Goal: Task Accomplishment & Management: Manage account settings

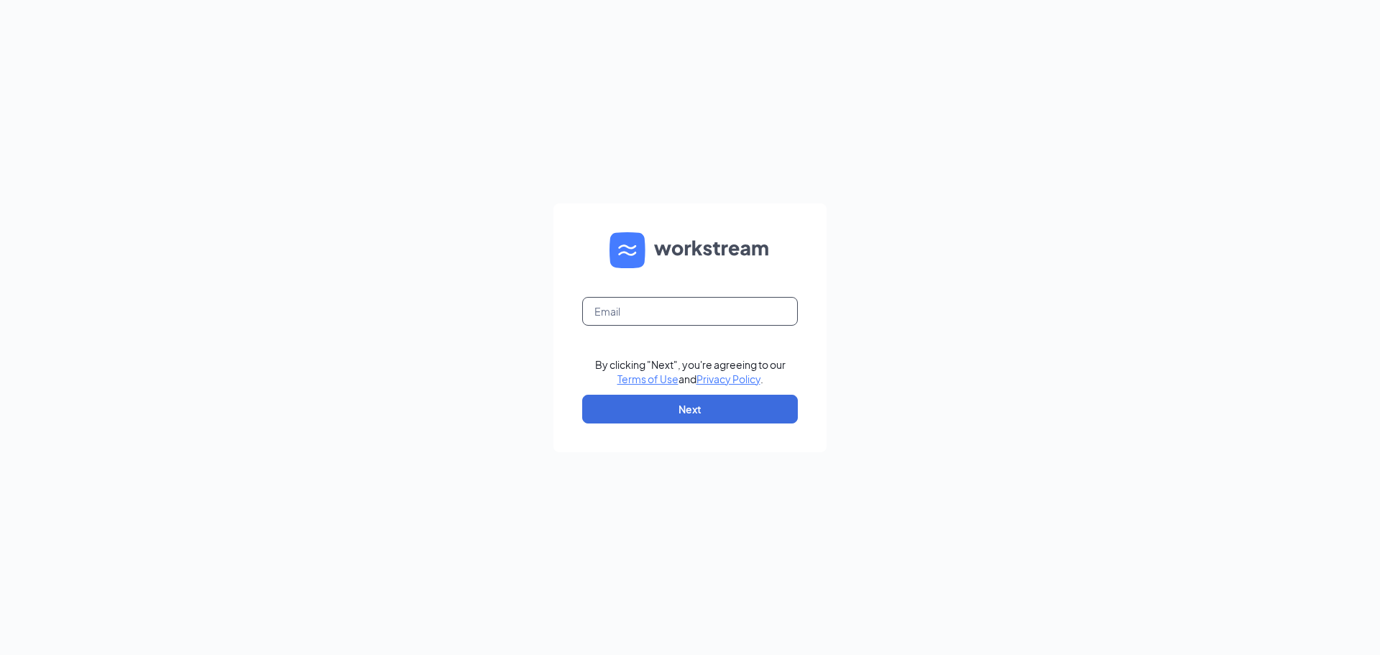
click at [716, 302] on input "text" at bounding box center [690, 311] width 216 height 29
type input "[EMAIL_ADDRESS][DOMAIN_NAME]"
click at [693, 404] on button "Next" at bounding box center [690, 408] width 216 height 29
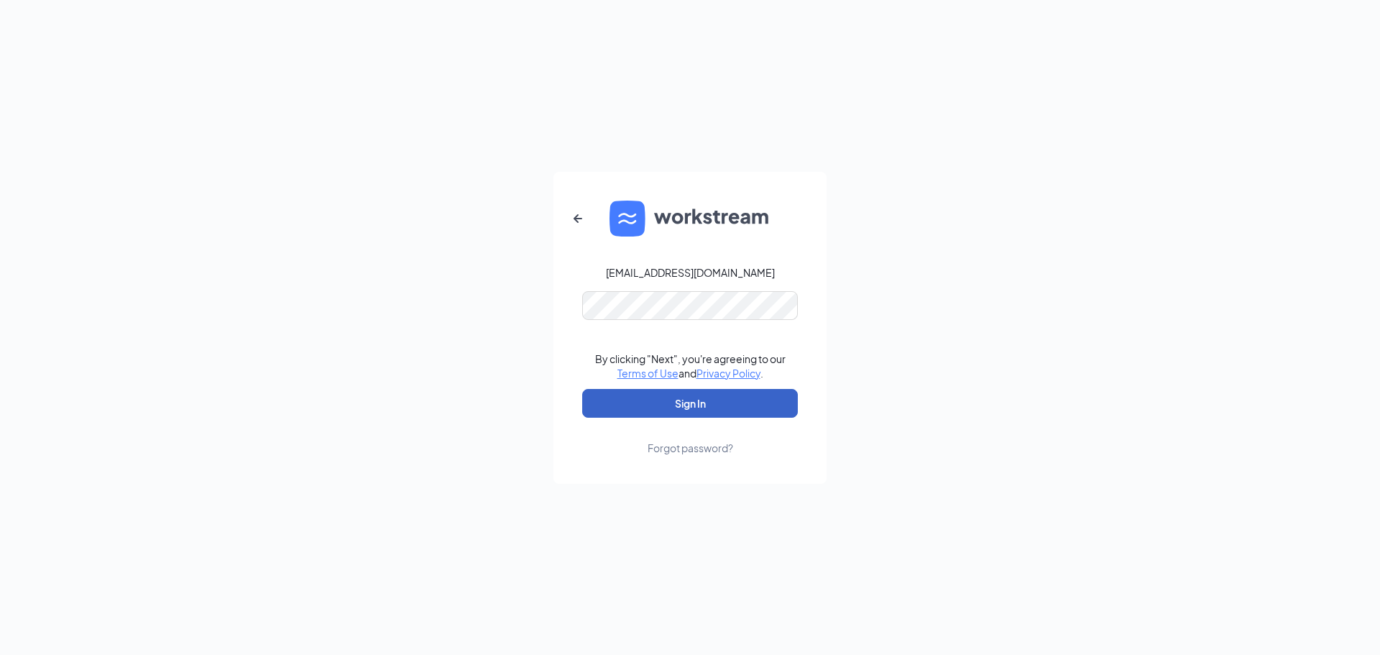
click at [701, 401] on button "Sign In" at bounding box center [690, 403] width 216 height 29
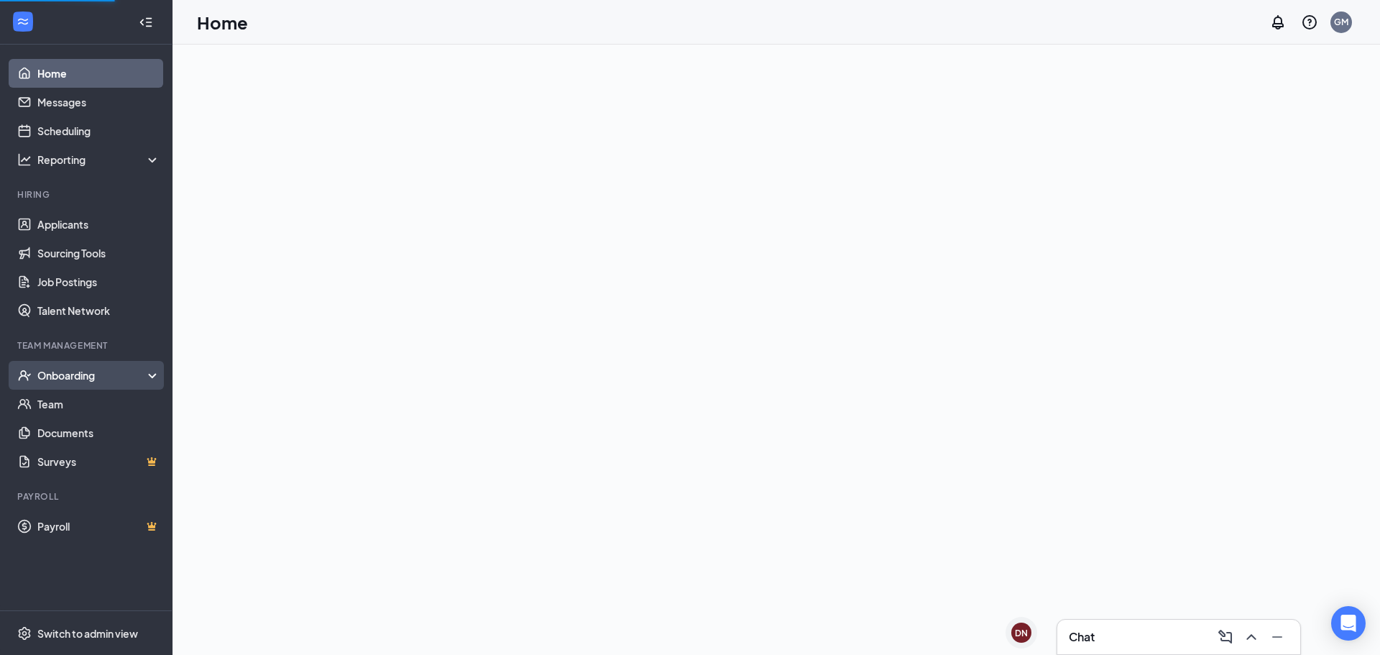
click at [83, 379] on div "Onboarding" at bounding box center [92, 375] width 111 height 14
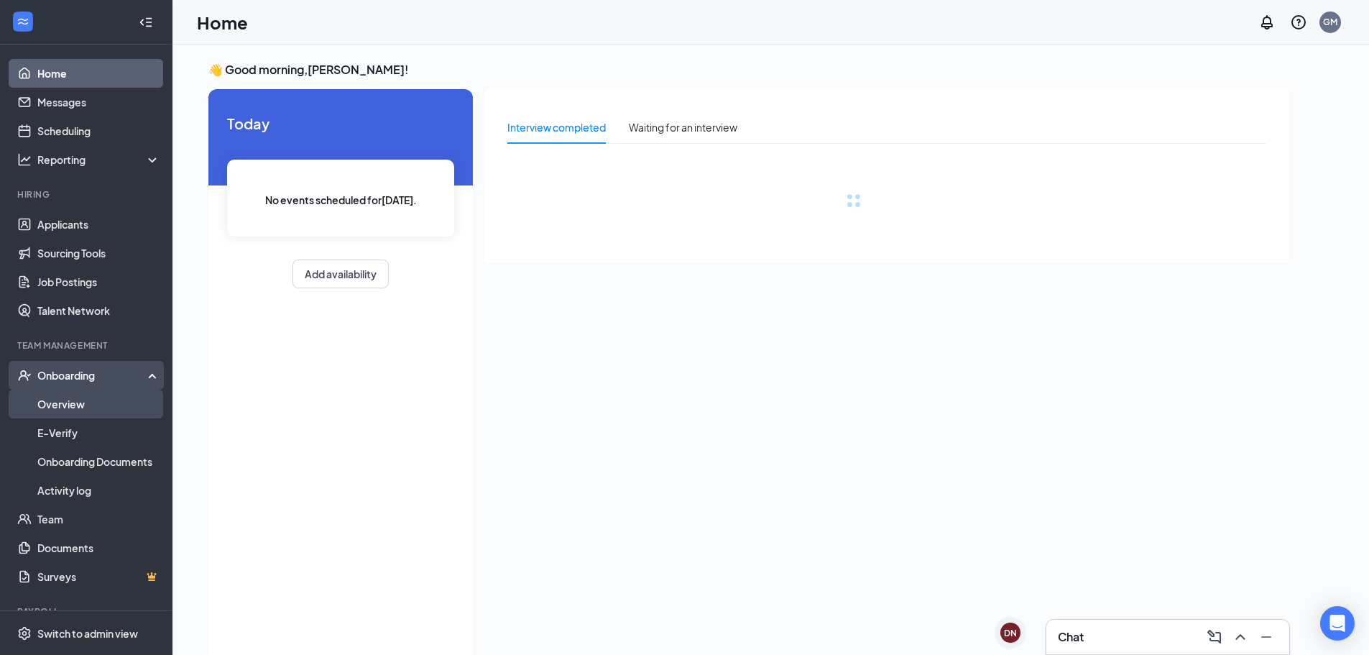
click at [63, 399] on link "Overview" at bounding box center [98, 403] width 123 height 29
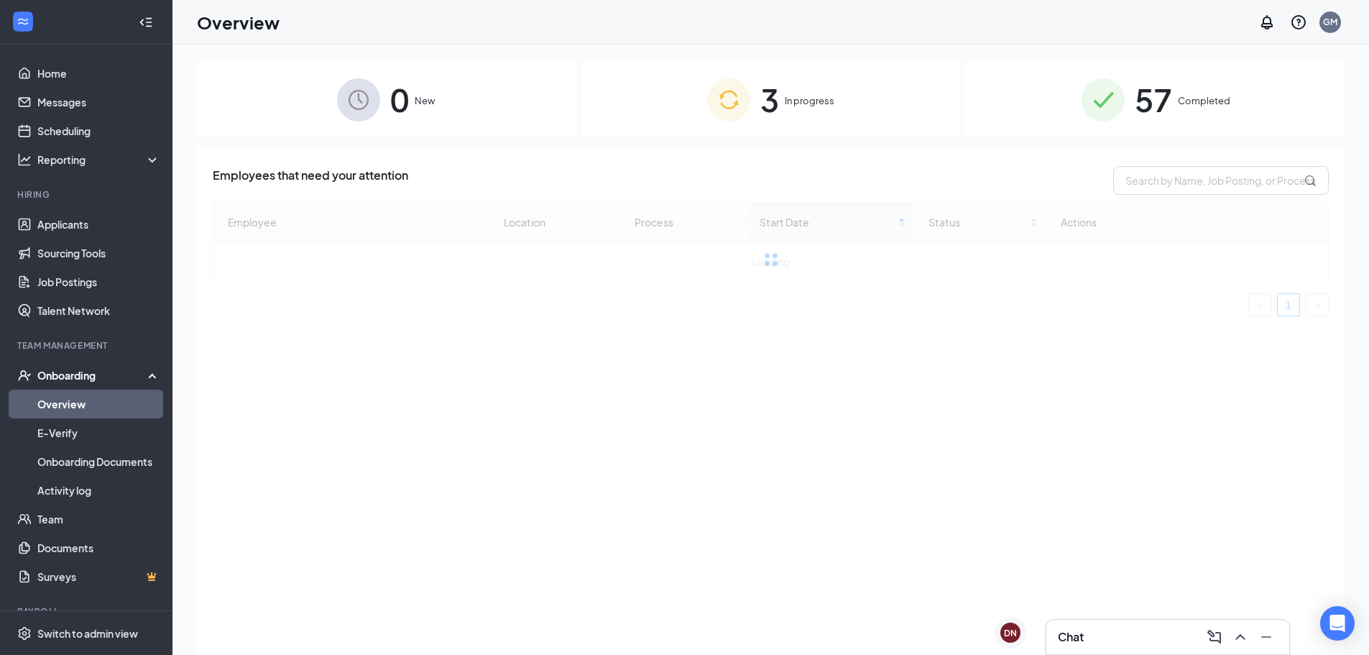
click at [891, 101] on div "3 In progress" at bounding box center [771, 99] width 378 height 75
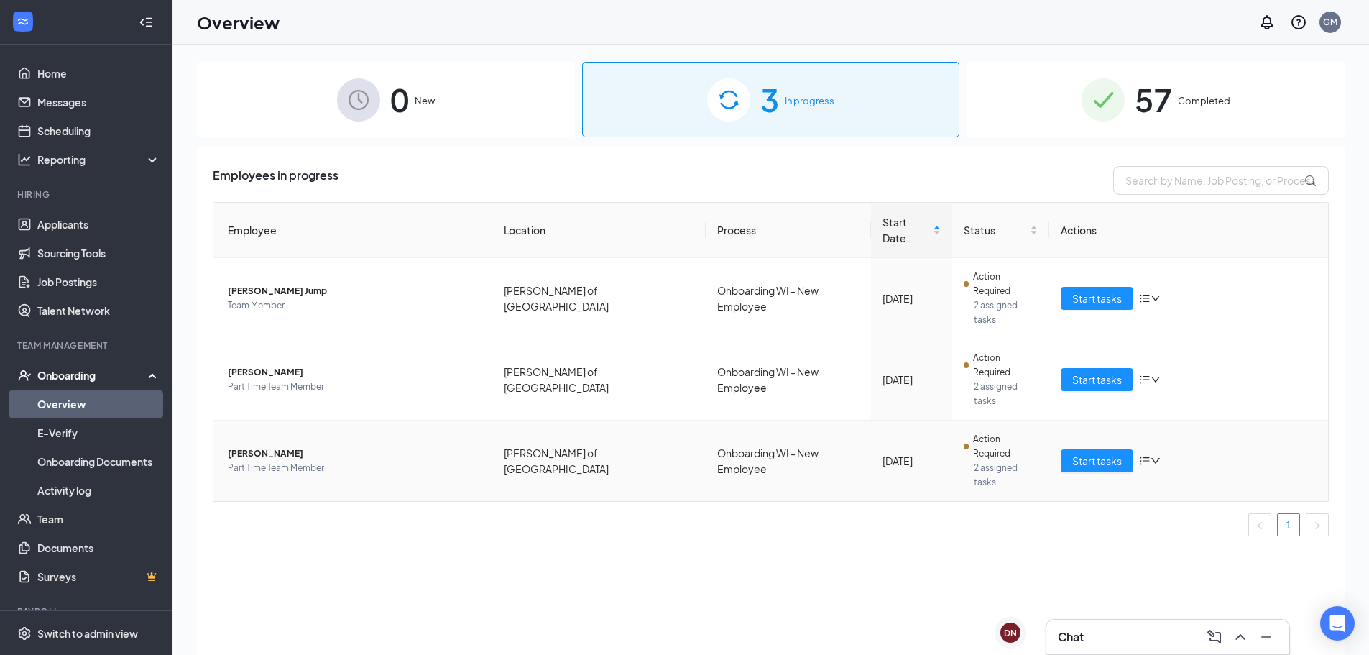
click at [1118, 420] on td "Start tasks" at bounding box center [1188, 460] width 279 height 80
click at [1104, 453] on span "Start tasks" at bounding box center [1097, 461] width 50 height 16
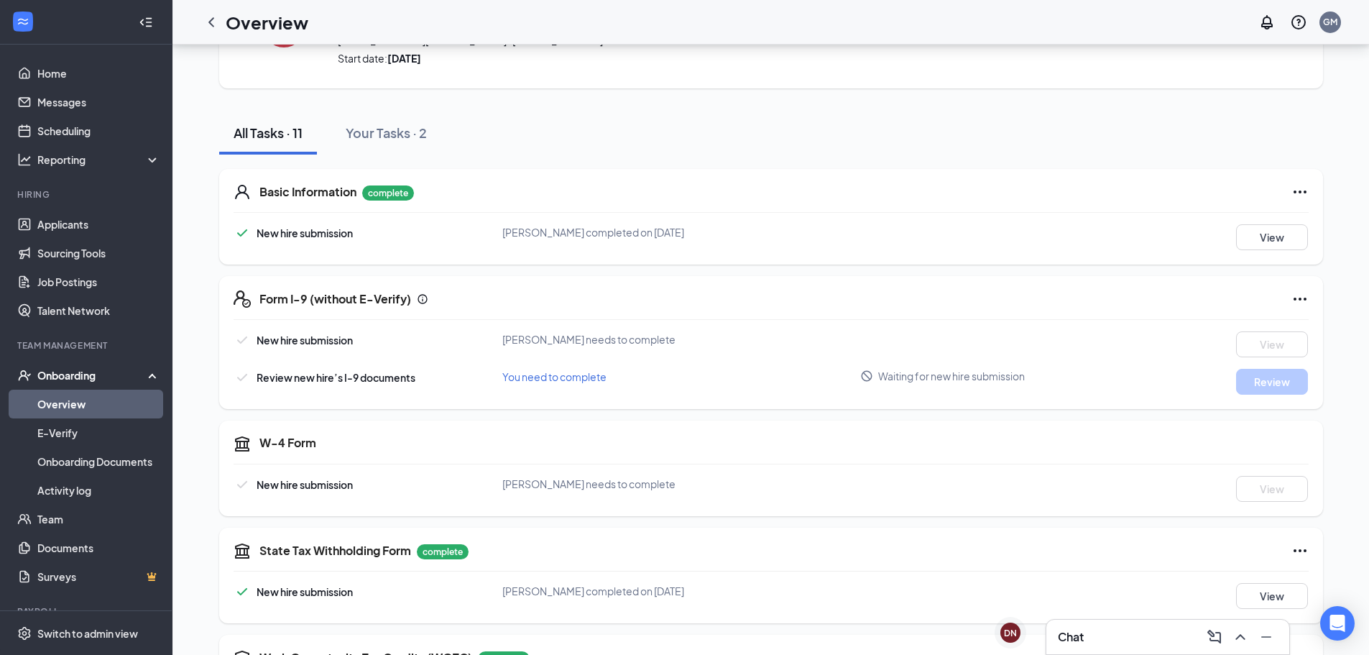
scroll to position [50, 0]
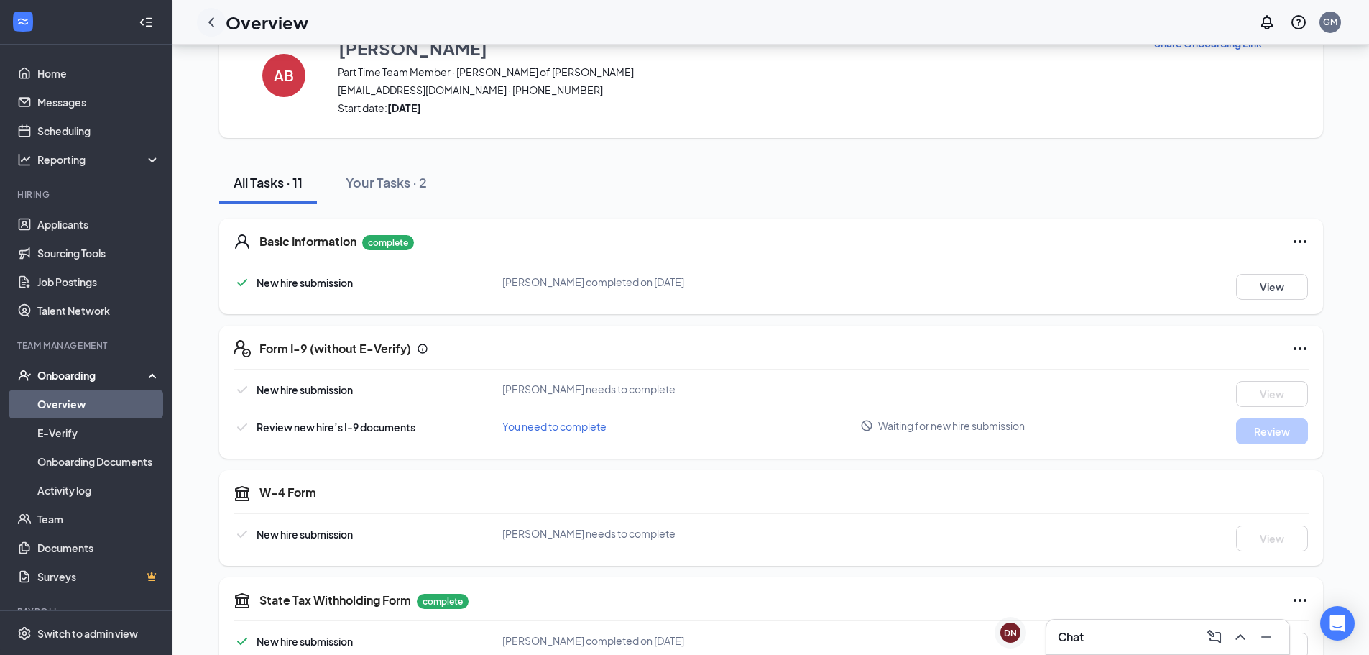
click at [211, 26] on icon "ChevronLeft" at bounding box center [211, 22] width 17 height 17
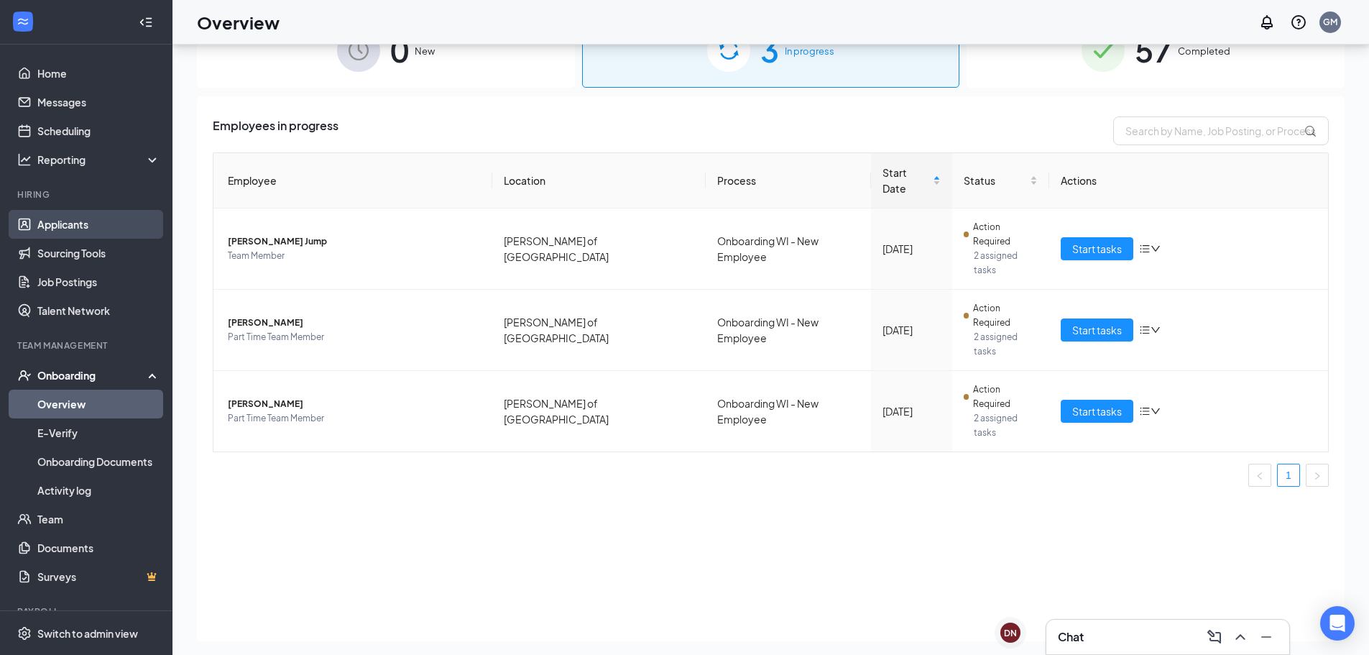
click at [74, 232] on link "Applicants" at bounding box center [98, 224] width 123 height 29
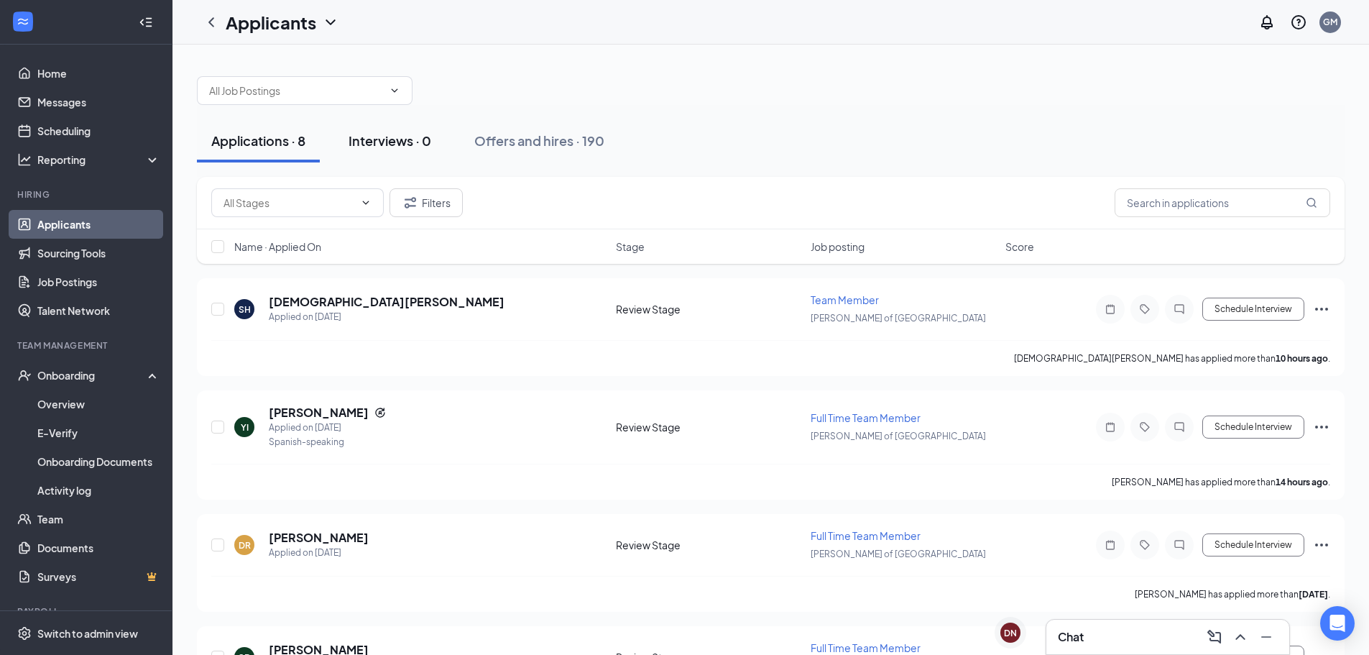
click at [387, 143] on div "Interviews · 0" at bounding box center [390, 140] width 83 height 18
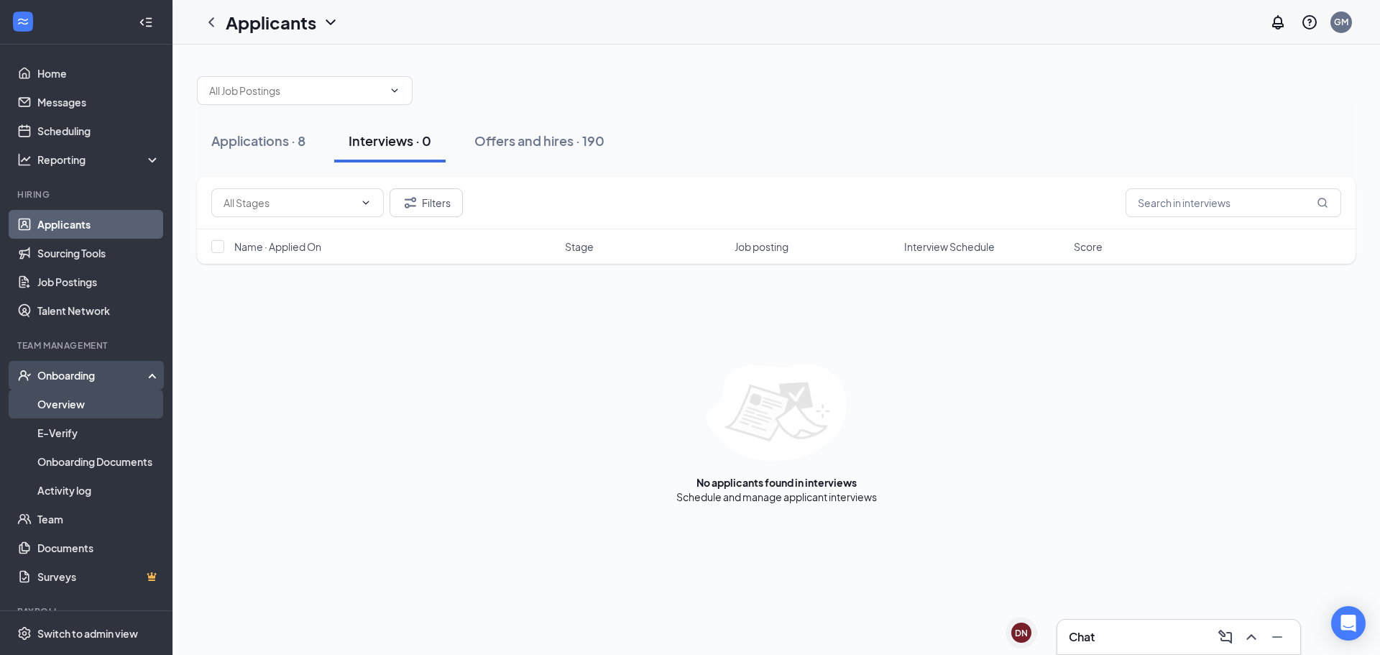
click at [47, 412] on link "Overview" at bounding box center [98, 403] width 123 height 29
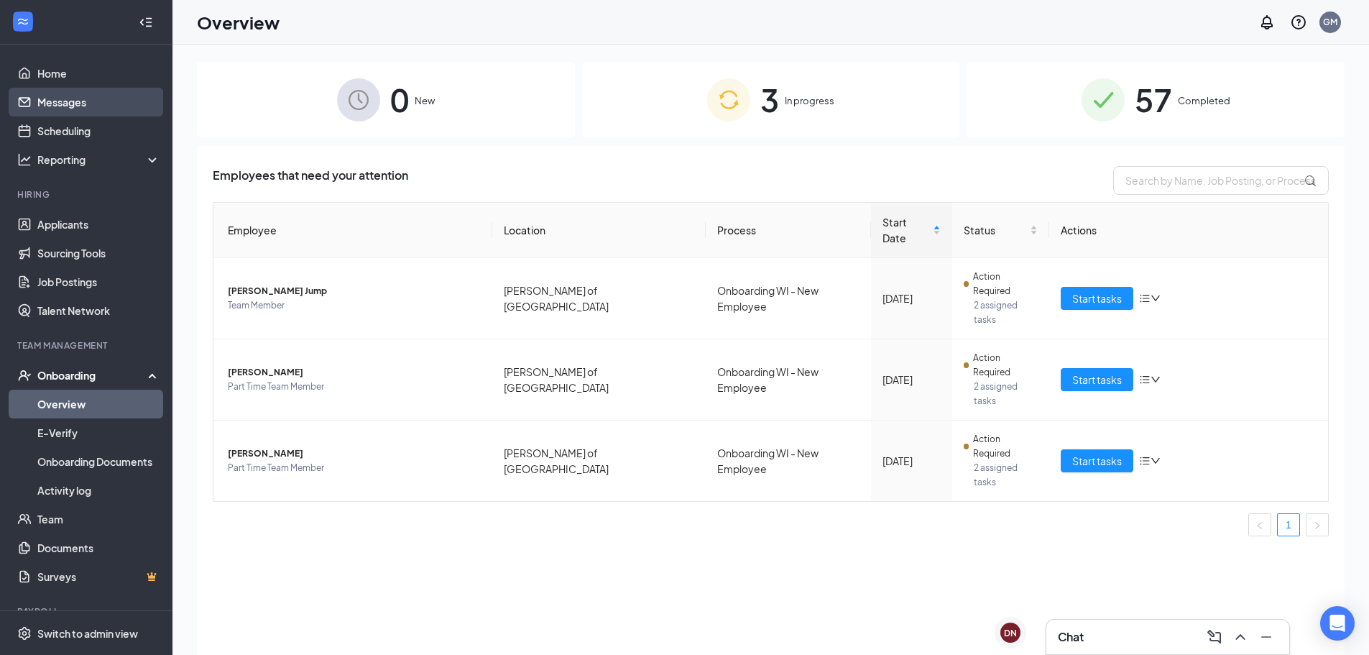
click at [73, 99] on link "Messages" at bounding box center [98, 102] width 123 height 29
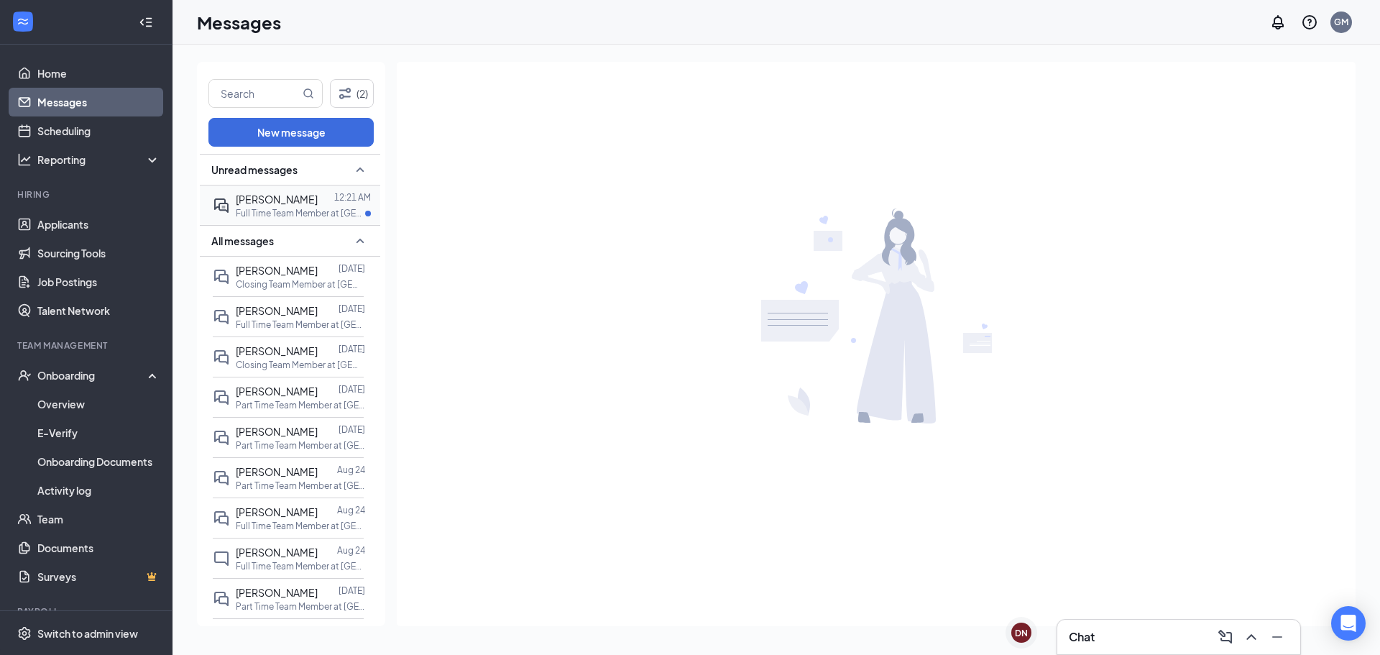
click at [297, 211] on p "Full Time Team Member at [GEOGRAPHIC_DATA][PERSON_NAME] of [GEOGRAPHIC_DATA]" at bounding box center [300, 213] width 129 height 12
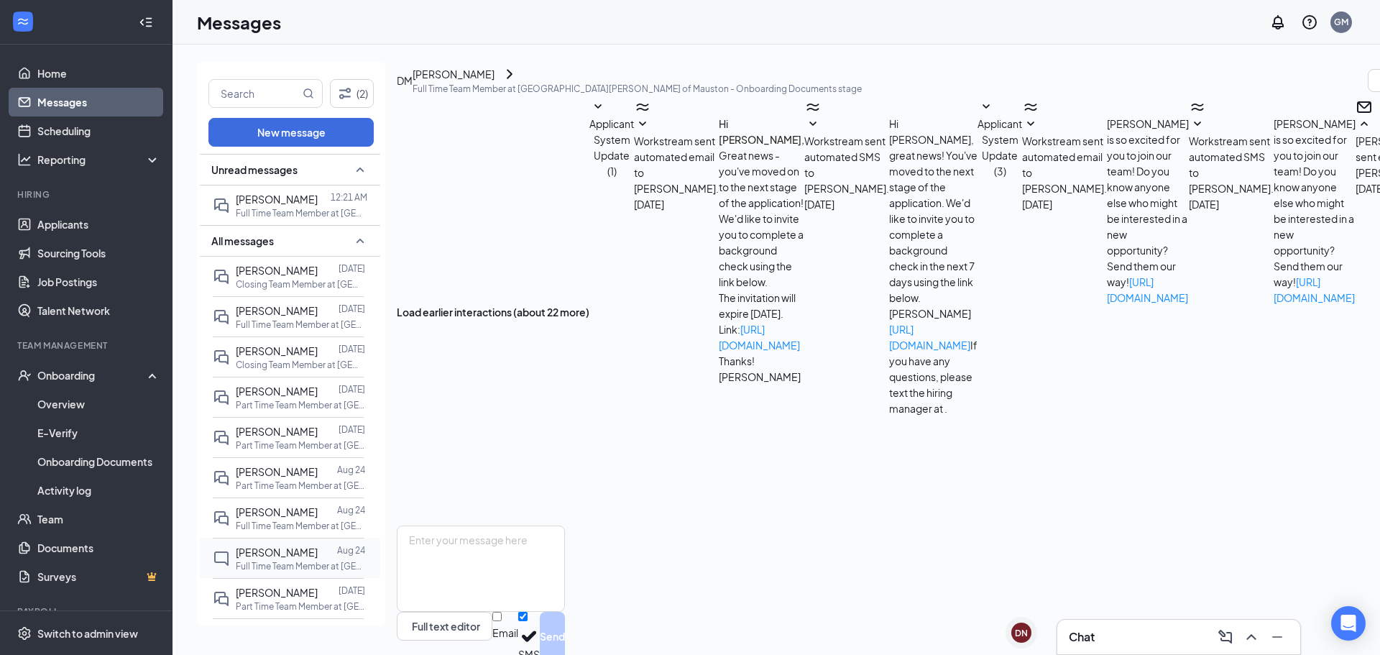
scroll to position [72, 0]
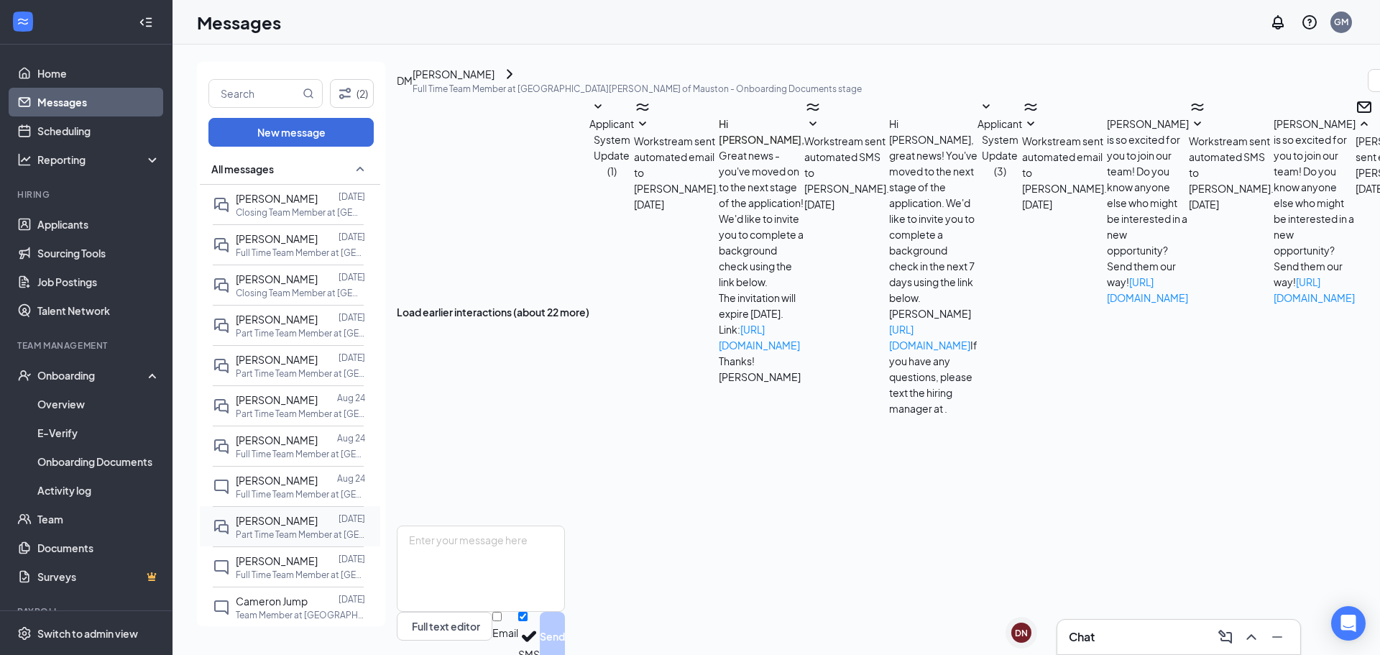
click at [272, 528] on p "Part Time Team Member at [GEOGRAPHIC_DATA][PERSON_NAME] of [GEOGRAPHIC_DATA]" at bounding box center [300, 534] width 129 height 12
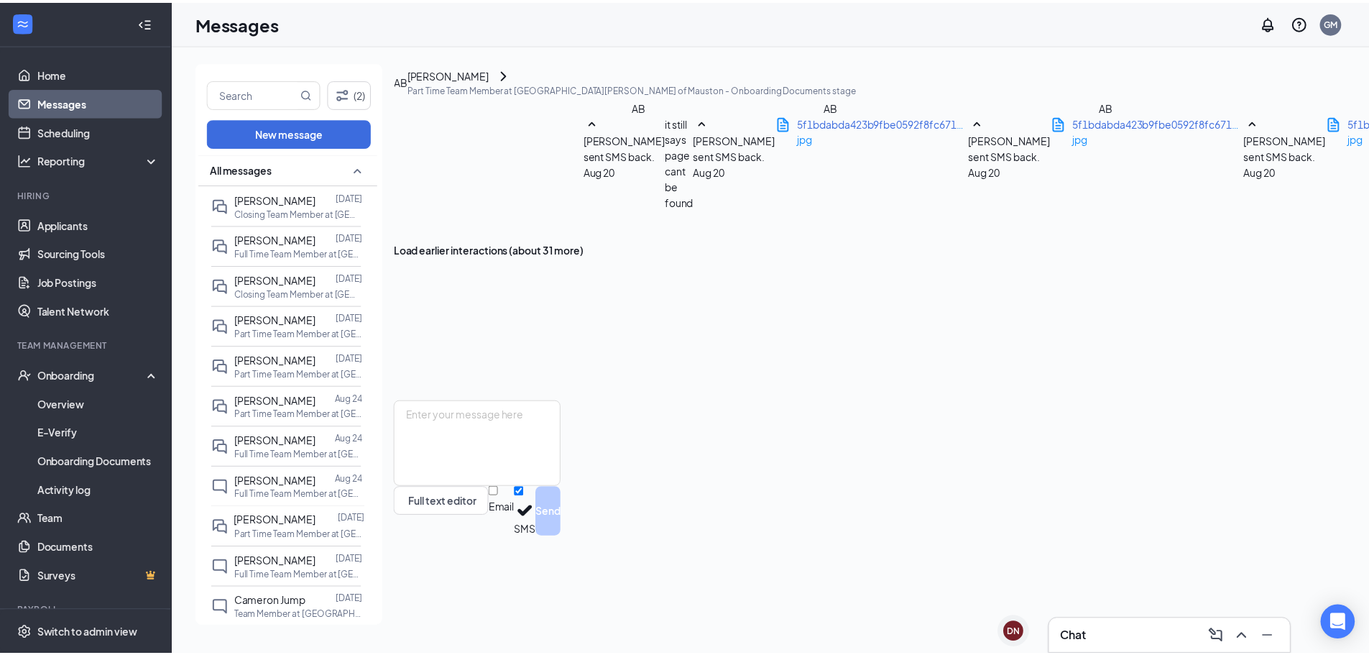
scroll to position [153, 0]
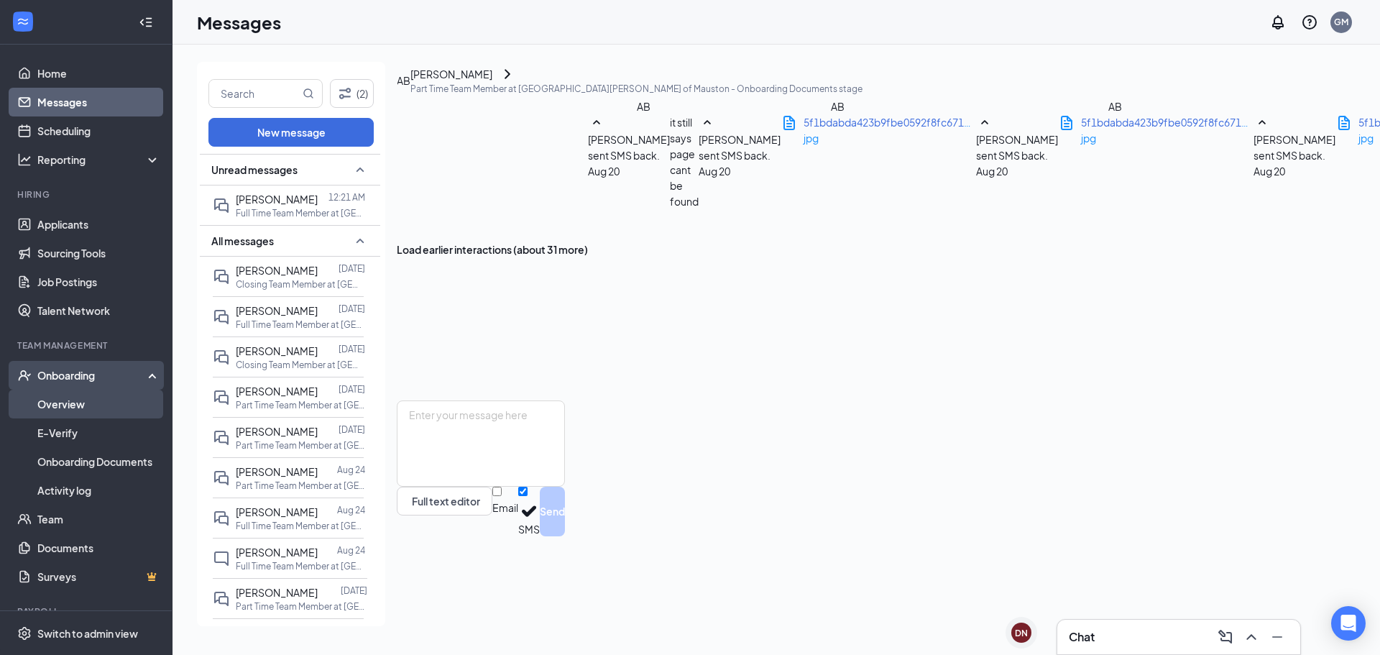
click at [111, 405] on link "Overview" at bounding box center [98, 403] width 123 height 29
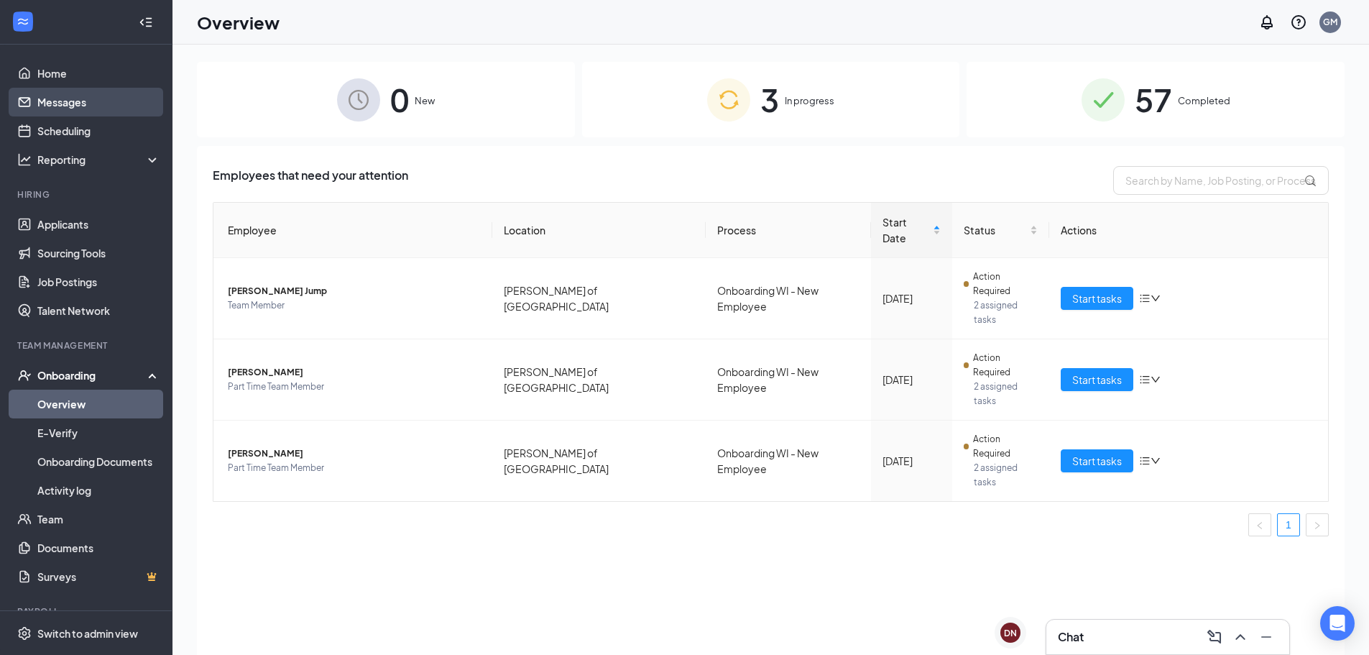
click at [60, 101] on link "Messages" at bounding box center [98, 102] width 123 height 29
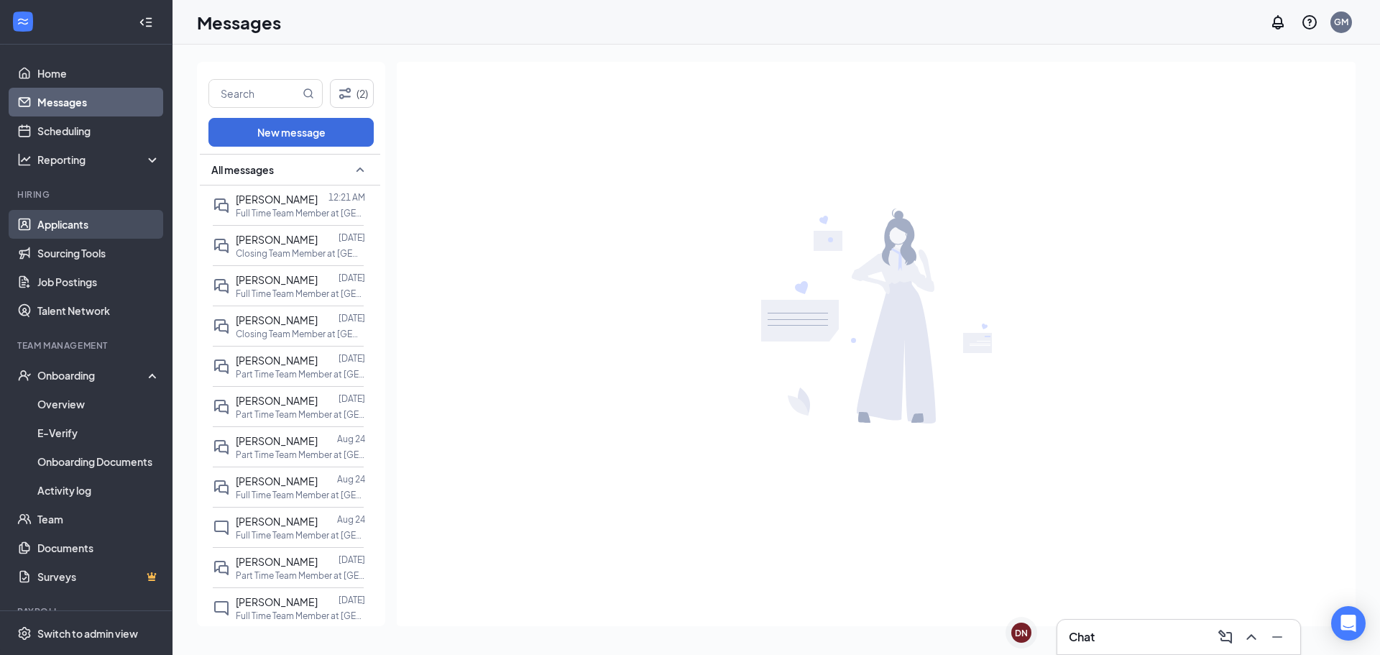
click at [64, 221] on link "Applicants" at bounding box center [98, 224] width 123 height 29
